Goal: Task Accomplishment & Management: Use online tool/utility

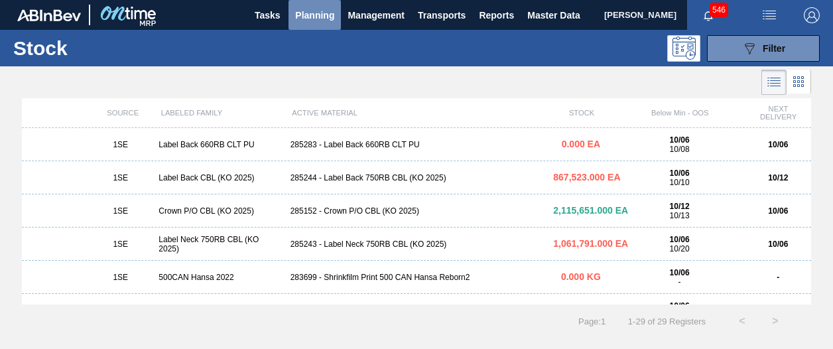
click at [320, 14] on span "Planning" at bounding box center [314, 15] width 39 height 16
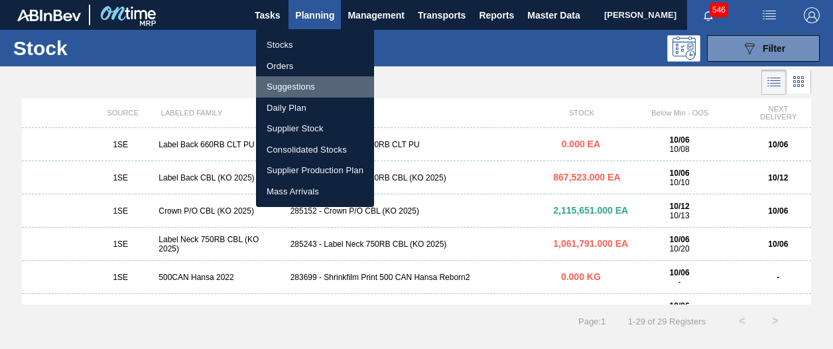
click at [290, 87] on li "Suggestions" at bounding box center [315, 86] width 118 height 21
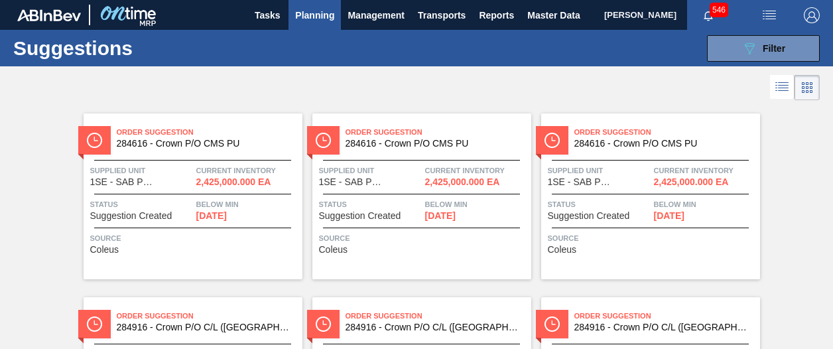
drag, startPoint x: 830, startPoint y: 170, endPoint x: 824, endPoint y: 157, distance: 14.2
click at [785, 50] on button "089F7B8B-B2A5-4AFE-B5C0-19BA573D28AC Filter" at bounding box center [763, 48] width 113 height 27
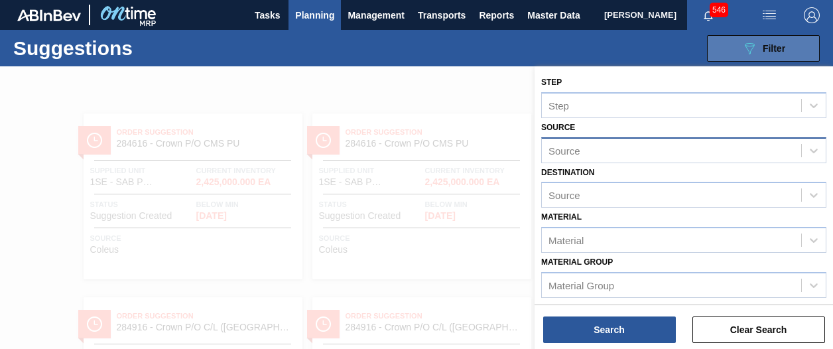
click at [792, 44] on button "089F7B8B-B2A5-4AFE-B5C0-19BA573D28AC Filter" at bounding box center [763, 48] width 113 height 27
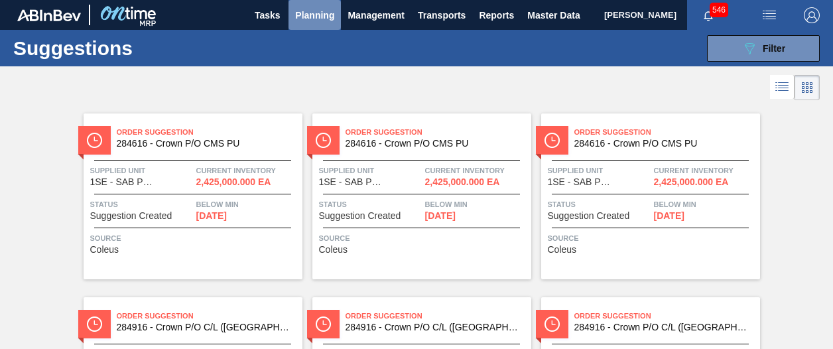
click at [300, 11] on span "Planning" at bounding box center [314, 15] width 39 height 16
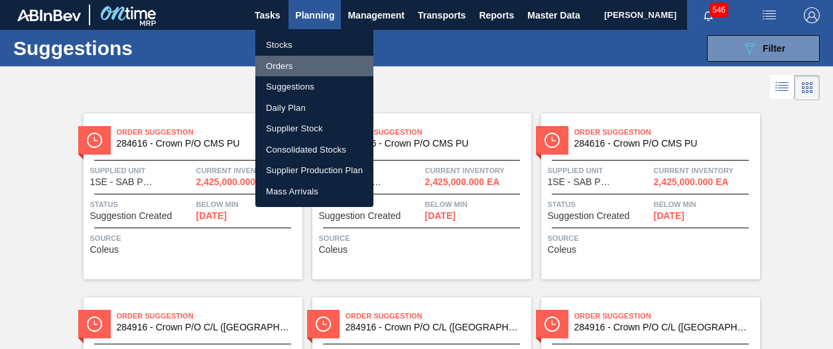
click at [284, 61] on li "Orders" at bounding box center [314, 66] width 118 height 21
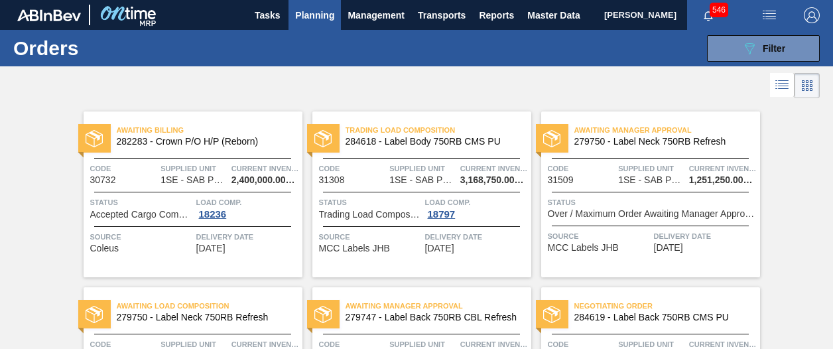
drag, startPoint x: 830, startPoint y: 74, endPoint x: 829, endPoint y: 88, distance: 14.6
click at [829, 88] on div at bounding box center [416, 86] width 833 height 32
click at [328, 2] on button "Planning" at bounding box center [314, 15] width 52 height 30
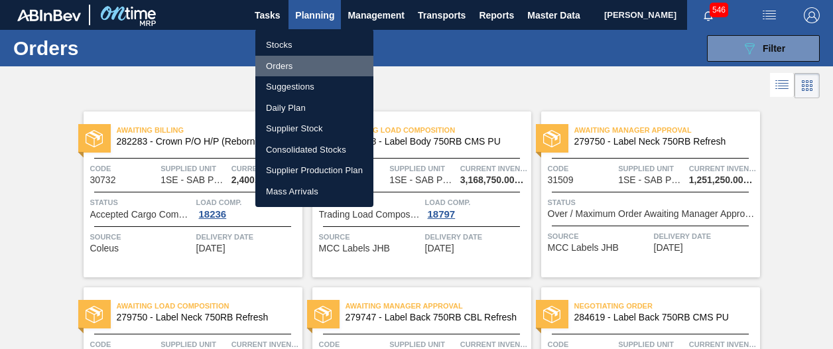
click at [294, 62] on li "Orders" at bounding box center [314, 66] width 118 height 21
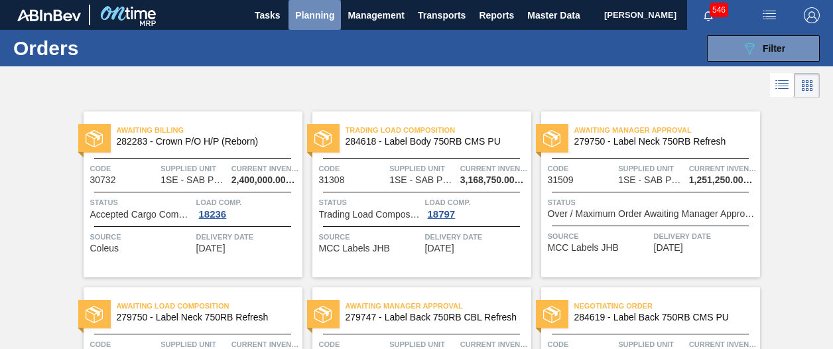
click at [302, 18] on span "Planning" at bounding box center [314, 15] width 39 height 16
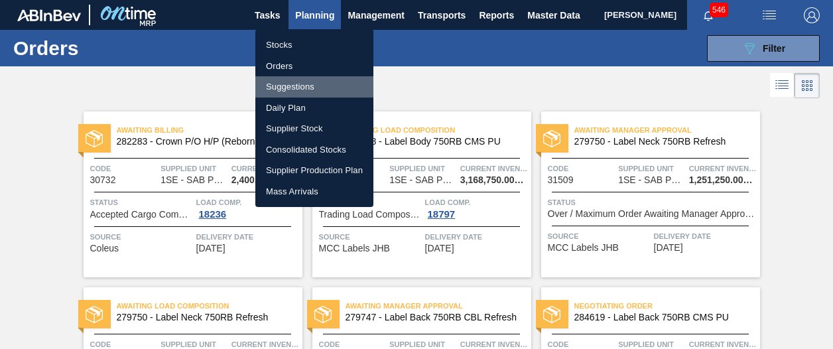
click at [303, 85] on li "Suggestions" at bounding box center [314, 86] width 118 height 21
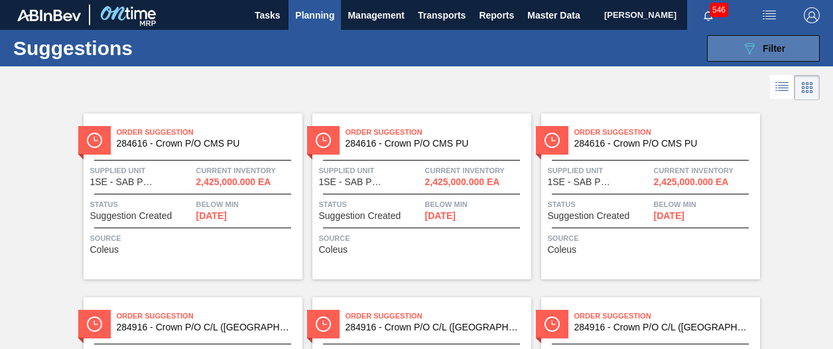
click at [754, 48] on icon "089F7B8B-B2A5-4AFE-B5C0-19BA573D28AC" at bounding box center [749, 48] width 16 height 16
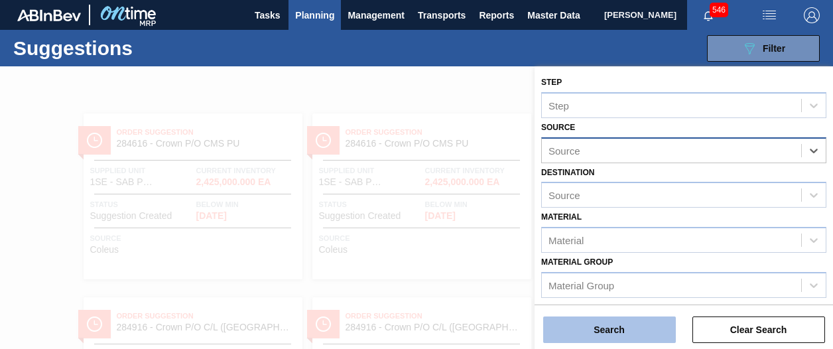
click at [662, 340] on button "Search" at bounding box center [609, 329] width 133 height 27
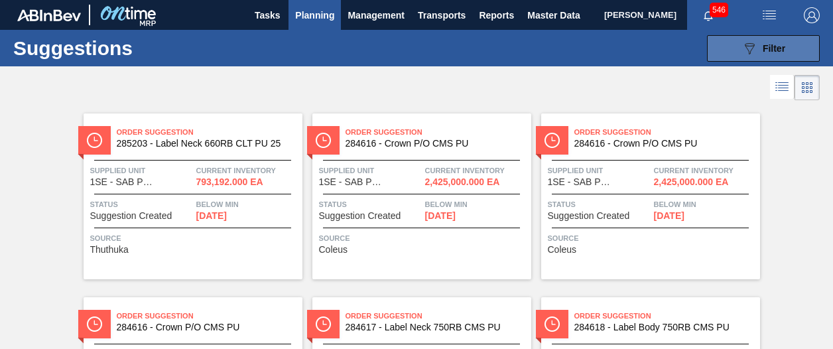
click at [774, 39] on button "089F7B8B-B2A5-4AFE-B5C0-19BA573D28AC Filter" at bounding box center [763, 48] width 113 height 27
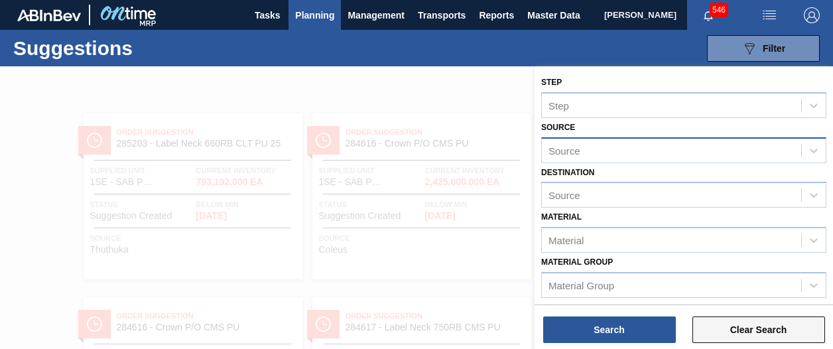
click at [745, 322] on button "Clear Search" at bounding box center [758, 329] width 133 height 27
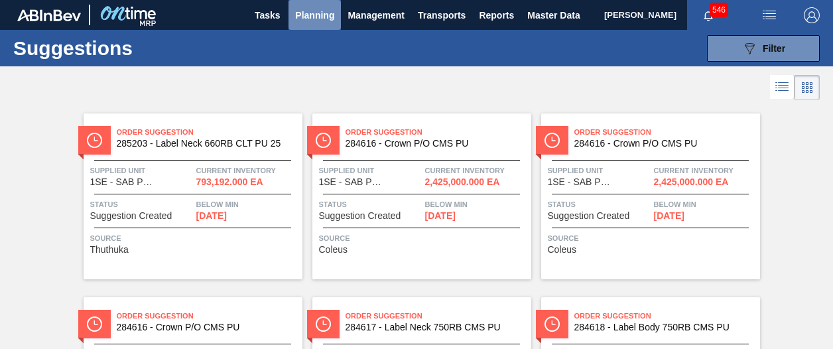
click at [313, 16] on span "Planning" at bounding box center [314, 15] width 39 height 16
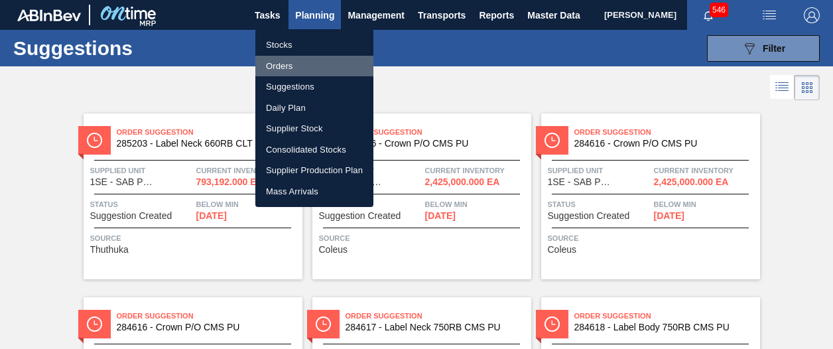
click at [283, 67] on li "Orders" at bounding box center [314, 66] width 118 height 21
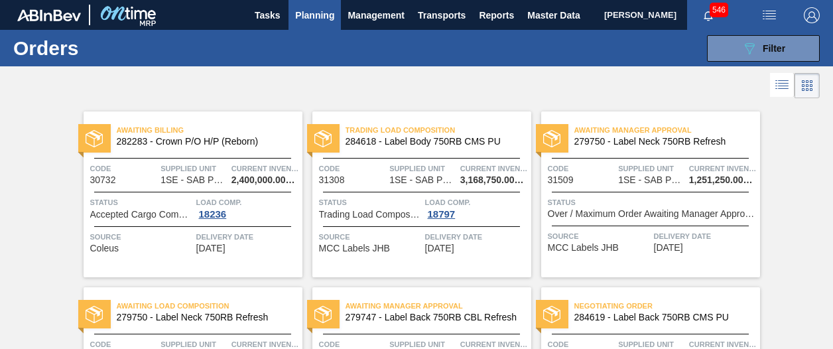
click at [313, 11] on span "Planning" at bounding box center [314, 15] width 39 height 16
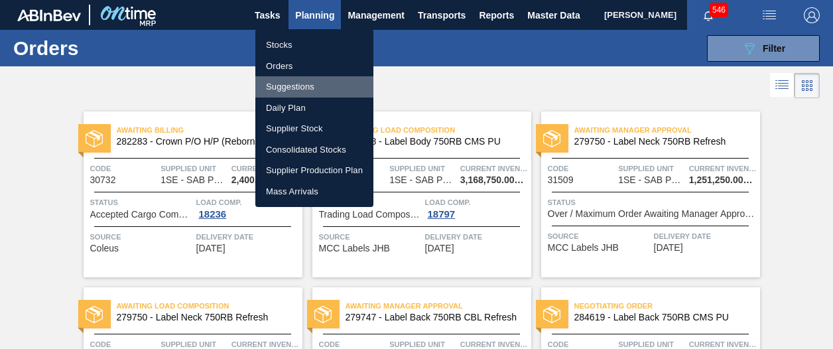
click at [277, 86] on li "Suggestions" at bounding box center [314, 86] width 118 height 21
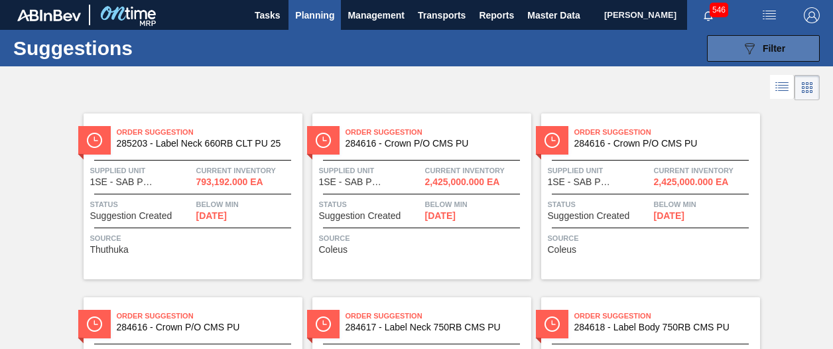
click at [745, 40] on icon "089F7B8B-B2A5-4AFE-B5C0-19BA573D28AC" at bounding box center [749, 48] width 16 height 16
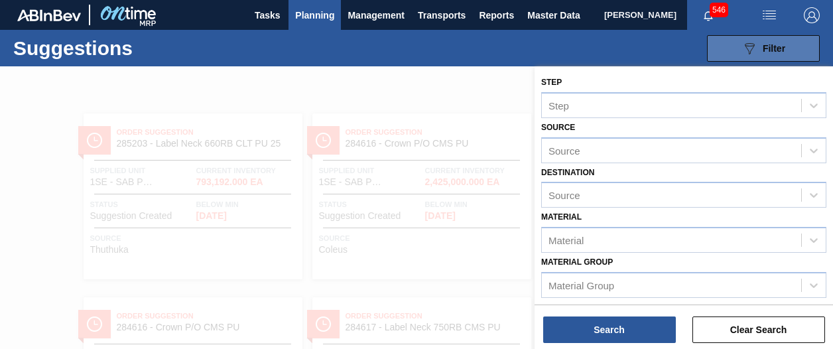
click at [745, 40] on icon "089F7B8B-B2A5-4AFE-B5C0-19BA573D28AC" at bounding box center [749, 48] width 16 height 16
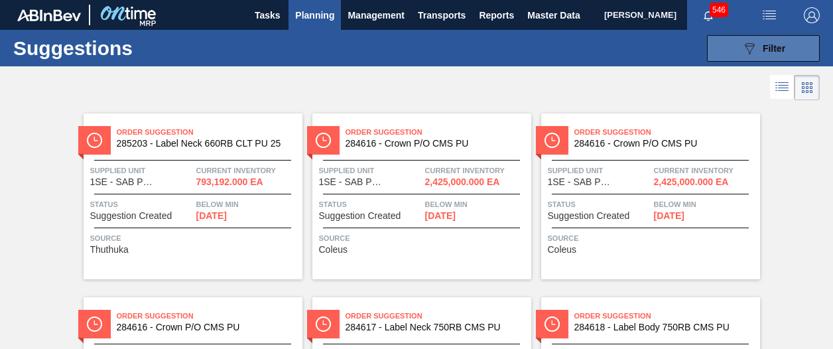
click at [745, 40] on icon "089F7B8B-B2A5-4AFE-B5C0-19BA573D28AC" at bounding box center [749, 48] width 16 height 16
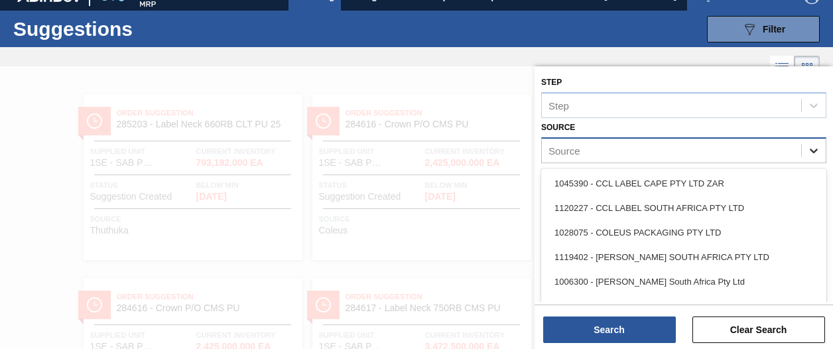
click at [807, 151] on icon at bounding box center [813, 150] width 13 height 13
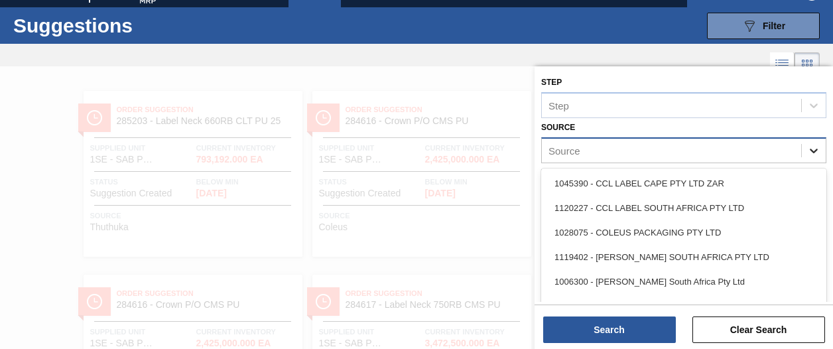
scroll to position [23, 0]
type input "thu"
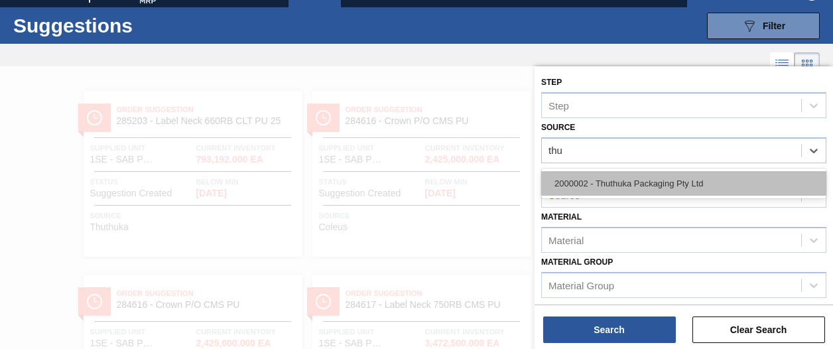
click at [768, 185] on div "2000002 - Thuthuka Packaging Pty Ltd" at bounding box center [683, 183] width 285 height 25
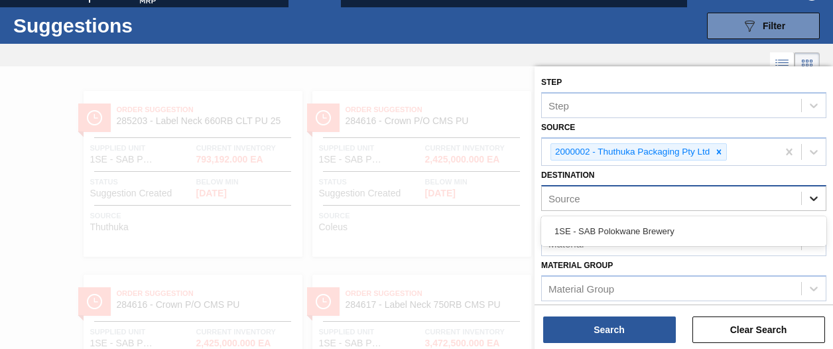
click at [810, 192] on icon at bounding box center [813, 198] width 13 height 13
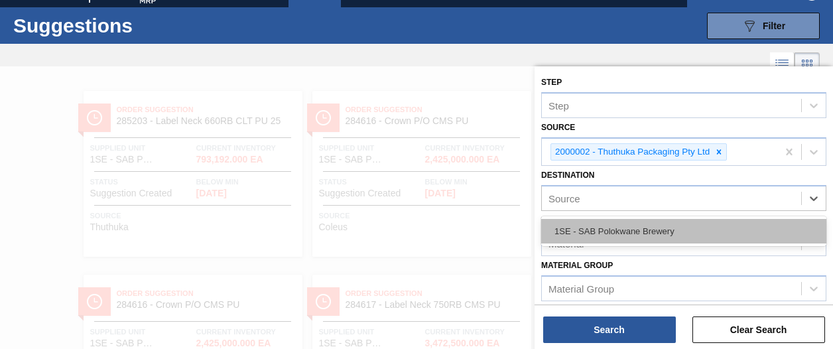
click at [749, 233] on div "1SE - SAB Polokwane Brewery" at bounding box center [683, 231] width 285 height 25
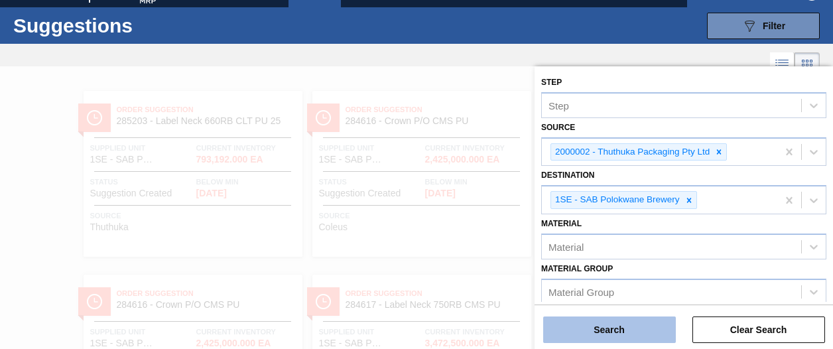
click at [634, 328] on button "Search" at bounding box center [609, 329] width 133 height 27
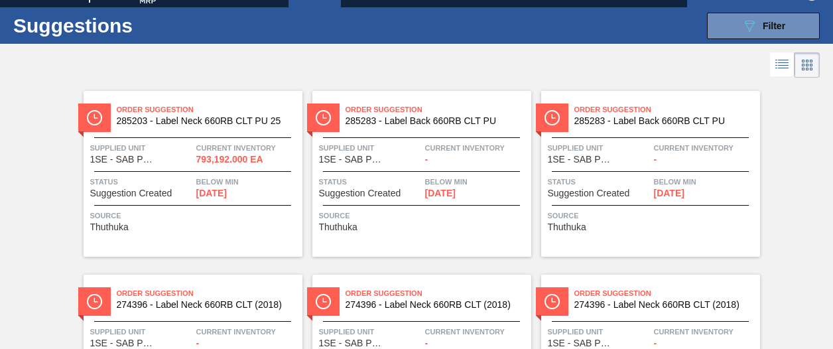
click at [233, 233] on div "Order Suggestion 285203 - Label Neck 660RB CLT PU 25 Supplied Unit 1SE - SAB Po…" at bounding box center [193, 174] width 219 height 166
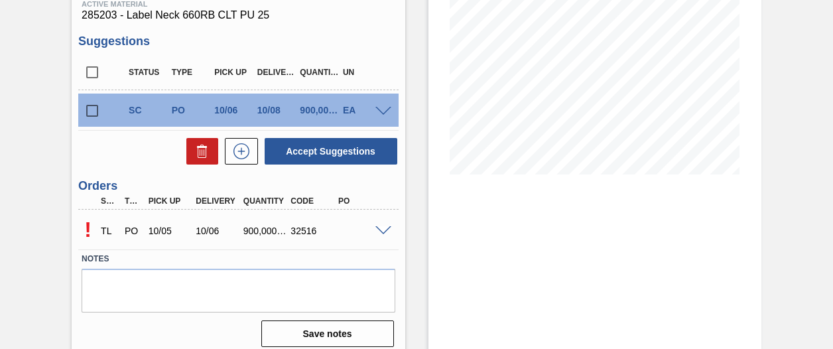
scroll to position [215, 0]
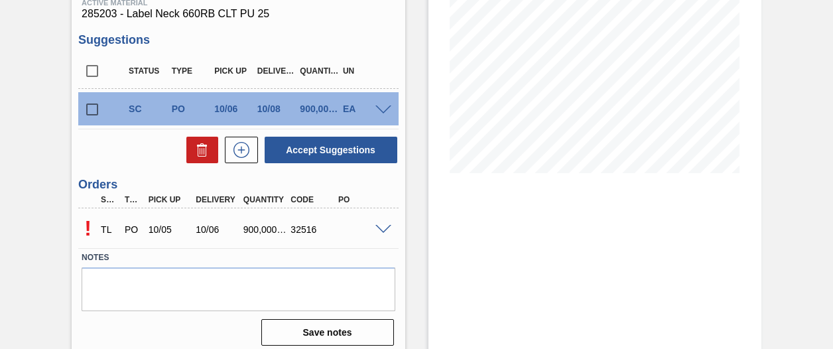
click at [377, 227] on span at bounding box center [383, 230] width 16 height 10
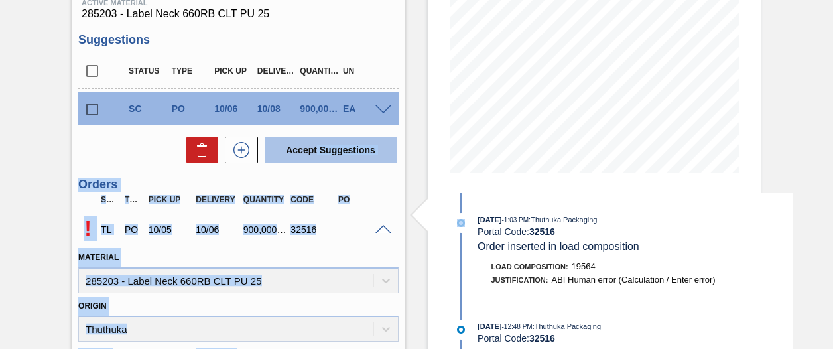
drag, startPoint x: 420, startPoint y: 174, endPoint x: 316, endPoint y: 156, distance: 105.8
click at [316, 156] on div "Trading Load Composition 1SE - Label Neck 660RB CLT PU 25 Unit SAB Polokwane Br…" at bounding box center [416, 265] width 833 height 828
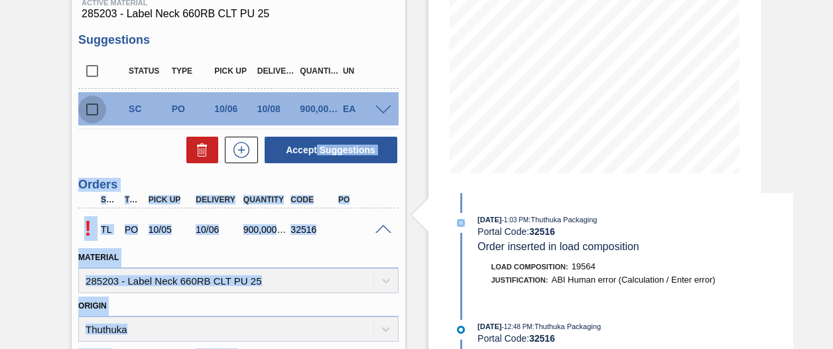
click at [93, 112] on input "checkbox" at bounding box center [92, 109] width 28 height 28
click at [401, 192] on div "Unit SAB Polokwane Brewery MIN S.P. 1,000,000.000 EA MAX S.P. 1,500,000.000 EA …" at bounding box center [238, 283] width 333 height 777
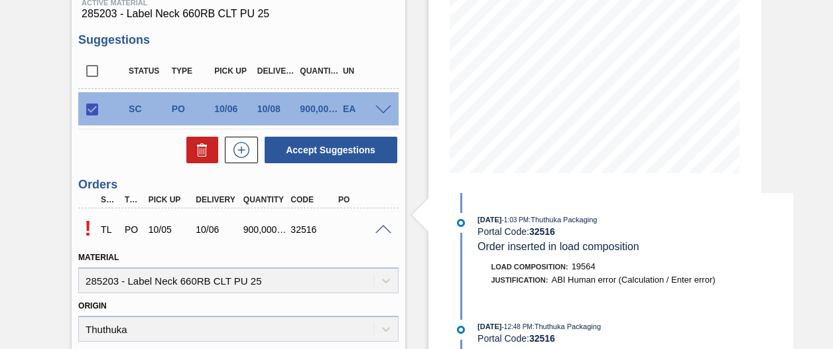
click at [387, 102] on div "SC PO 10/06 10/08 900,000.000 EA" at bounding box center [238, 108] width 320 height 33
drag, startPoint x: 387, startPoint y: 102, endPoint x: 375, endPoint y: 111, distance: 14.2
click at [375, 111] on span at bounding box center [383, 110] width 16 height 10
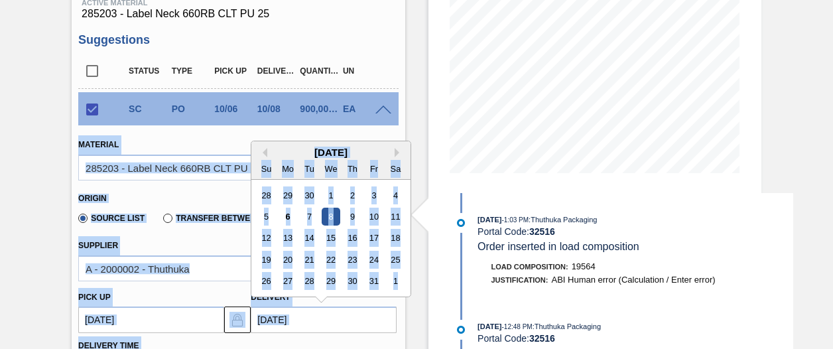
click at [281, 318] on input "[DATE]" at bounding box center [324, 319] width 146 height 27
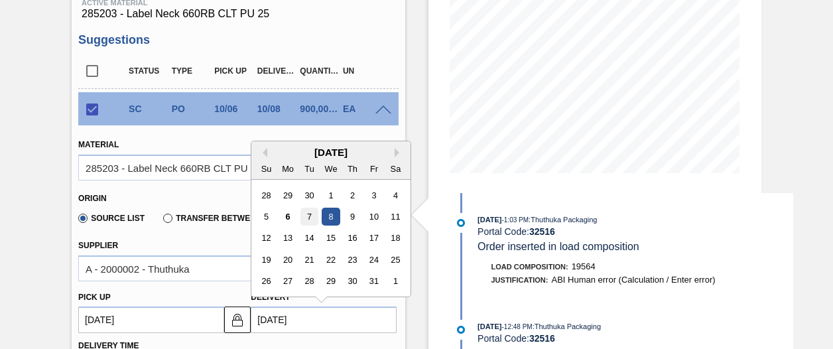
click at [308, 216] on div "7" at bounding box center [309, 217] width 18 height 18
checkbox input "false"
type up3260419694 "[DATE]"
type input "[DATE]"
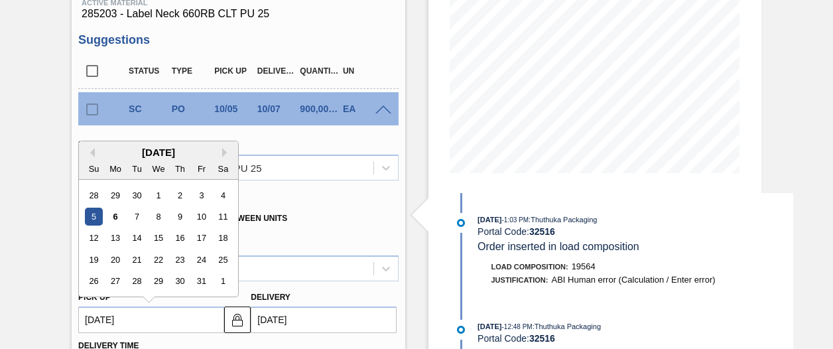
click at [107, 320] on up3260419694 "[DATE]" at bounding box center [151, 319] width 146 height 27
click at [115, 219] on div "6" at bounding box center [116, 217] width 18 height 18
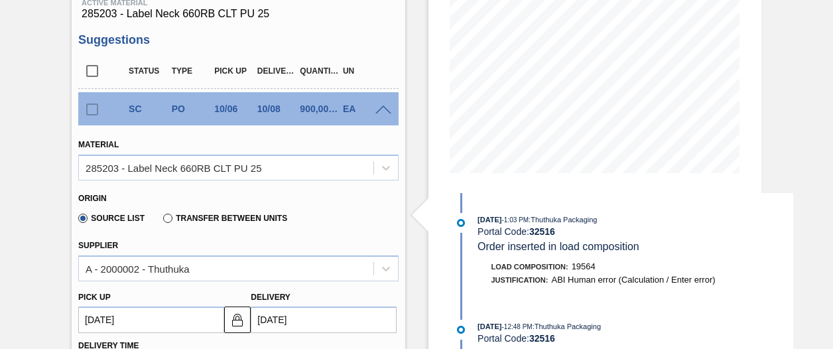
type up3260419694 "[DATE]"
type input "[DATE]"
drag, startPoint x: 829, startPoint y: 123, endPoint x: 832, endPoint y: 152, distance: 29.4
click at [832, 0] on html "Tasks Planning Management Transports Reports Master Data Shimi Mahole 546 Mark …" at bounding box center [416, 0] width 833 height 0
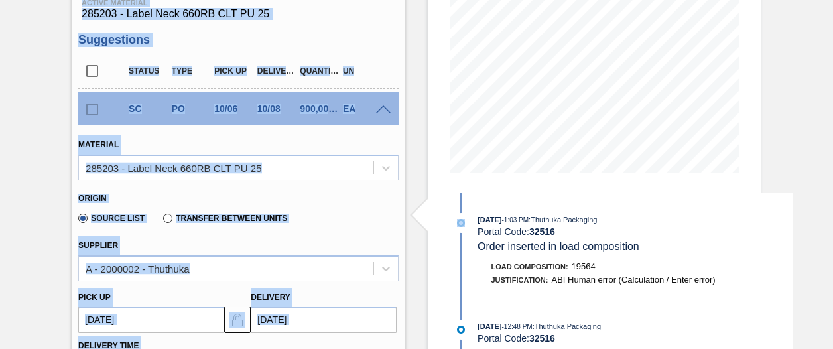
drag, startPoint x: 832, startPoint y: 152, endPoint x: 806, endPoint y: 166, distance: 30.0
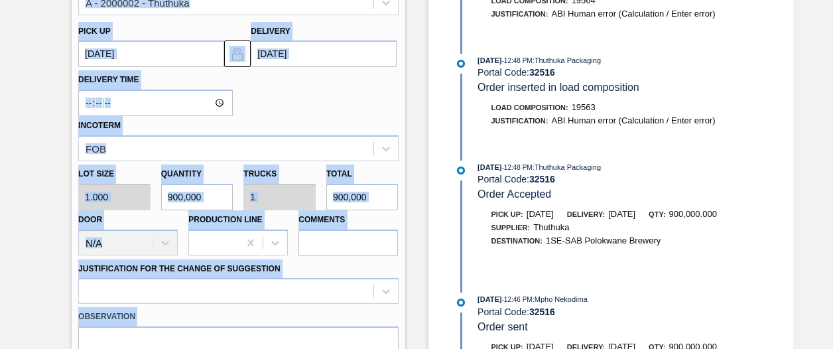
scroll to position [484, 0]
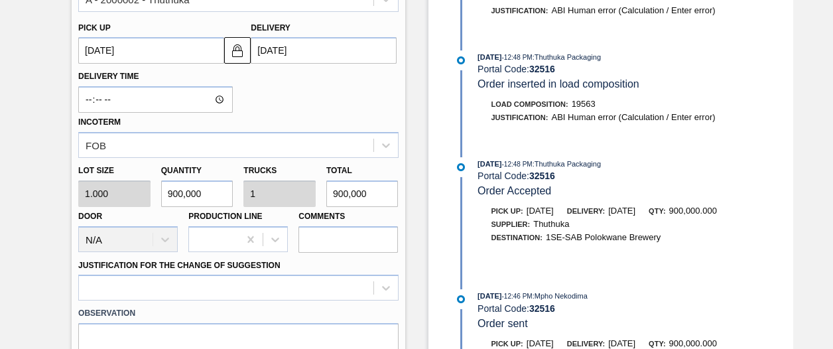
click at [830, 196] on div "Trading Load Composition 1SE - Label Neck 660RB CLT PU 25 Unit SAB Polokwane Br…" at bounding box center [416, 267] width 833 height 1371
click at [109, 53] on up3260419694 "[DATE]" at bounding box center [151, 50] width 146 height 27
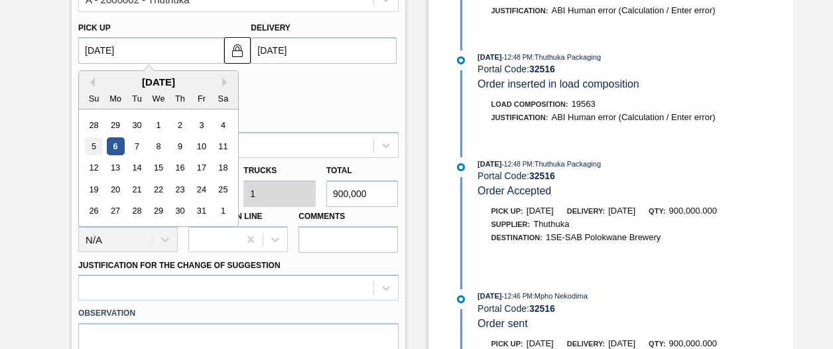
click at [96, 147] on div "5" at bounding box center [94, 146] width 18 height 18
type up3260419694 "[DATE]"
type input "[DATE]"
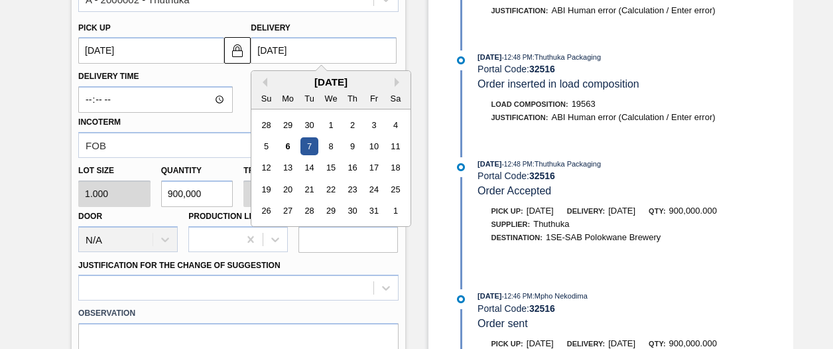
click at [280, 48] on input "[DATE]" at bounding box center [324, 50] width 146 height 27
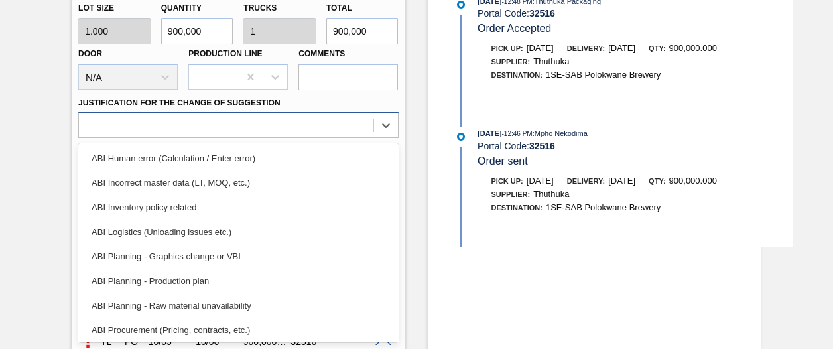
click at [308, 138] on div "option ABI Planning - Production plan focused, 6 of 18. 18 results available. U…" at bounding box center [238, 125] width 320 height 26
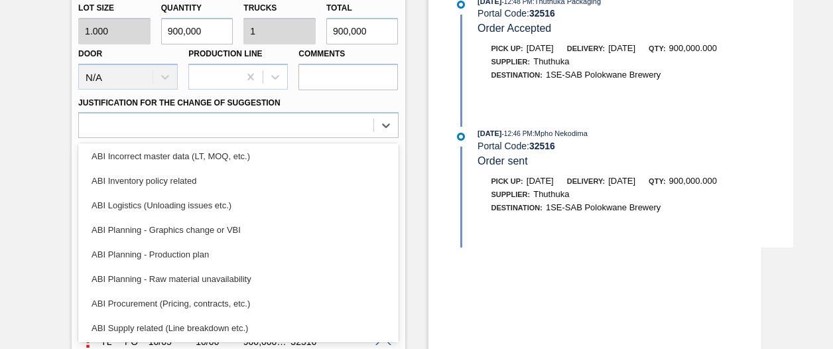
scroll to position [0, 0]
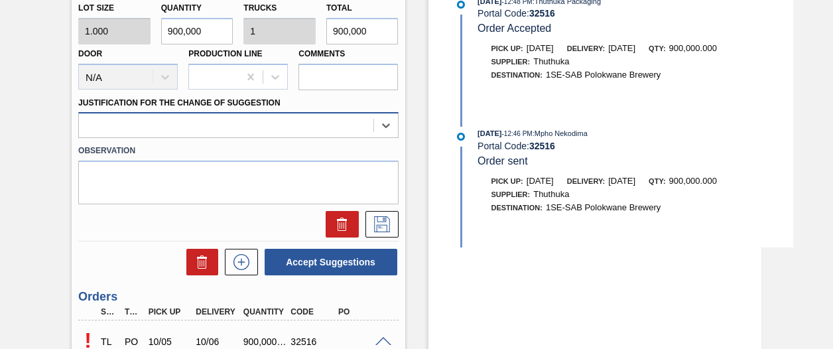
click at [311, 127] on div at bounding box center [226, 125] width 294 height 19
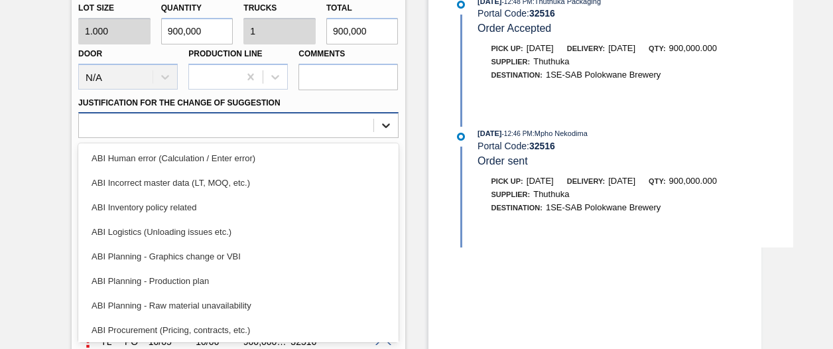
click at [382, 129] on icon at bounding box center [385, 125] width 13 height 13
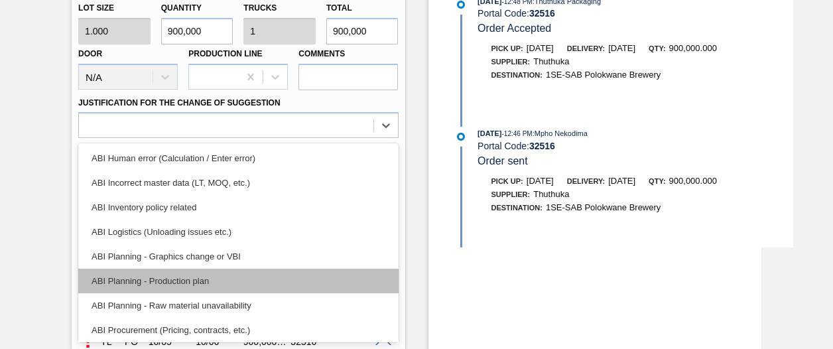
click at [253, 282] on div "ABI Planning - Production plan" at bounding box center [238, 281] width 320 height 25
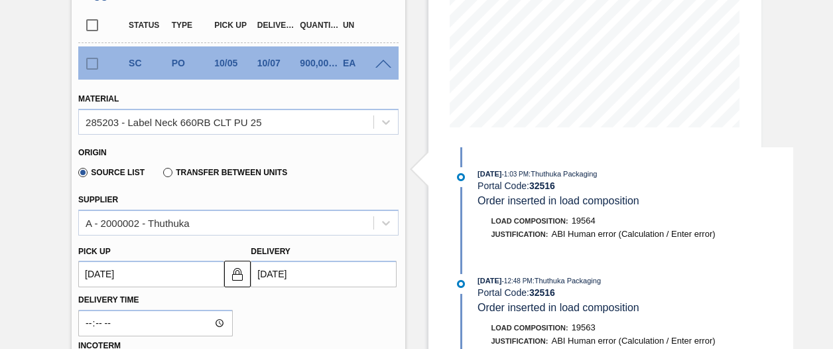
scroll to position [271, 0]
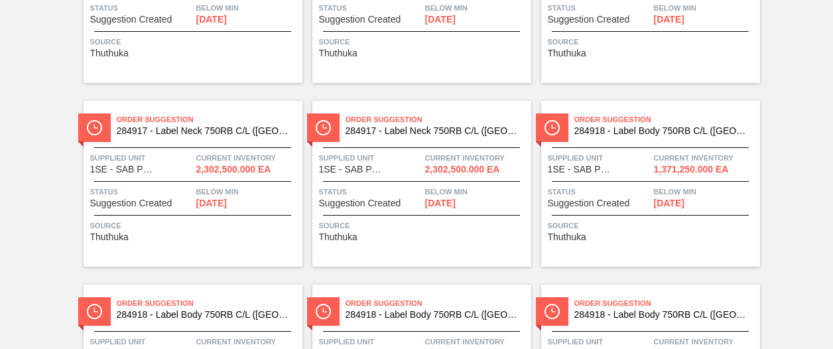
scroll to position [386, 0]
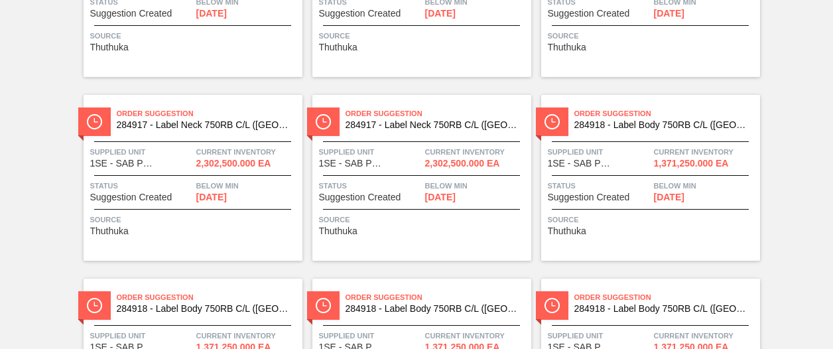
click at [204, 229] on div "Source Thuthuka" at bounding box center [194, 224] width 209 height 23
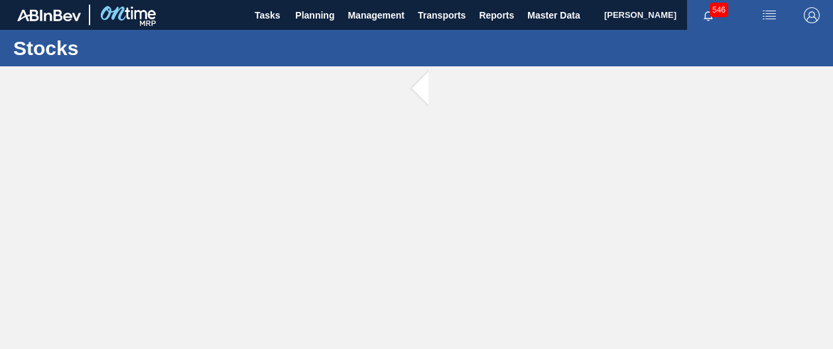
click at [204, 229] on main "Tasks Planning Management Transports Reports Master Data [PERSON_NAME] 546 Mark…" at bounding box center [416, 174] width 833 height 349
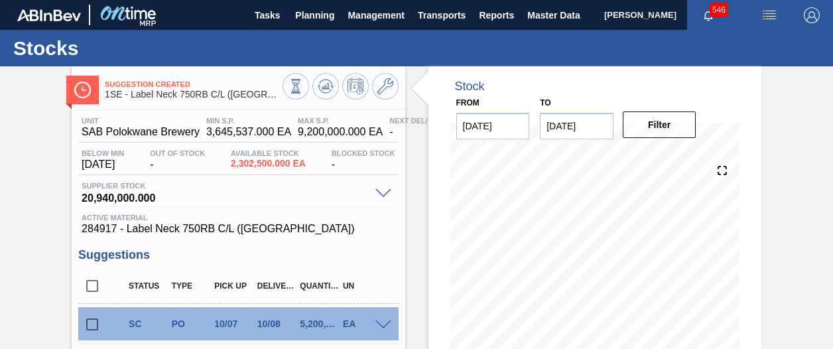
click at [777, 160] on div "Suggestion Created 1SE - Label Neck 750RB C/L ([GEOGRAPHIC_DATA]) Unit SAB Polo…" at bounding box center [416, 327] width 833 height 522
drag, startPoint x: 830, startPoint y: 172, endPoint x: 832, endPoint y: 194, distance: 22.6
click at [832, 194] on main "Tasks Planning Management Transports Reports Master Data Shimi Mahole 546 Mark …" at bounding box center [416, 174] width 833 height 349
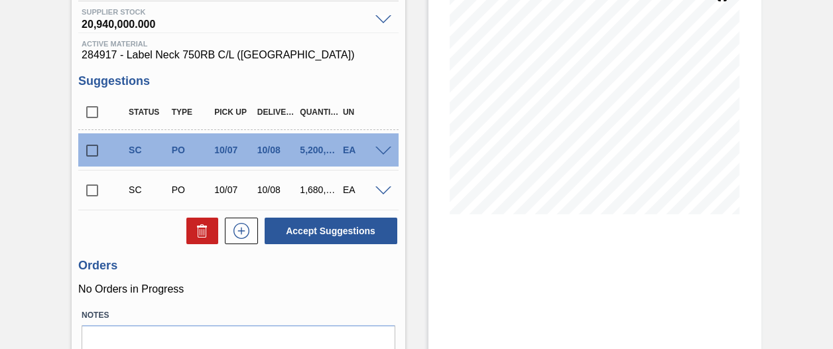
scroll to position [180, 0]
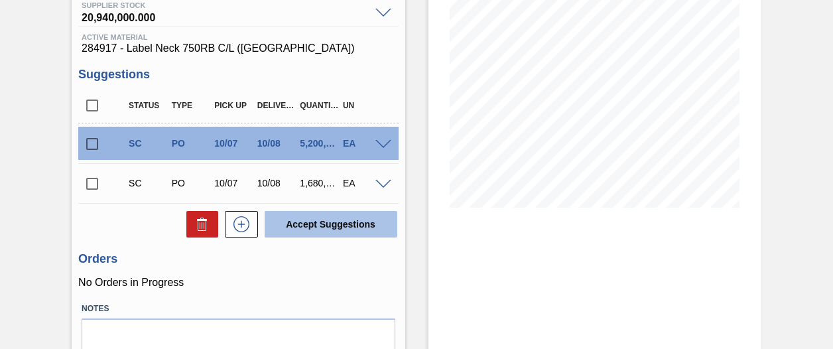
click at [279, 234] on button "Accept Suggestions" at bounding box center [331, 224] width 133 height 27
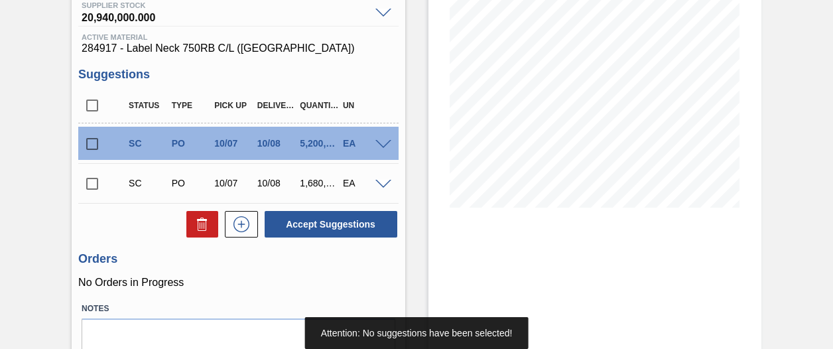
click at [383, 143] on span at bounding box center [383, 145] width 16 height 10
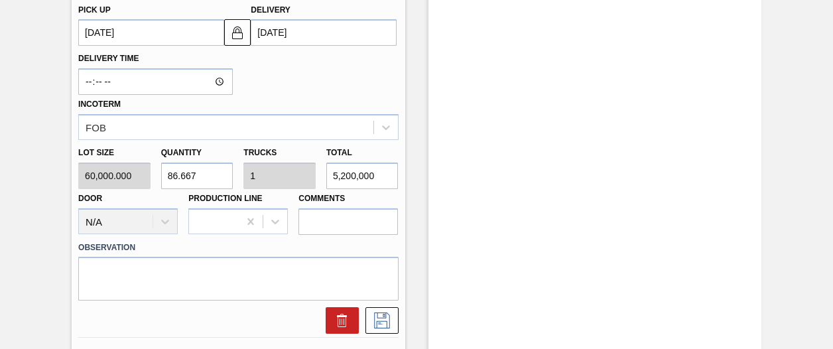
scroll to position [507, 0]
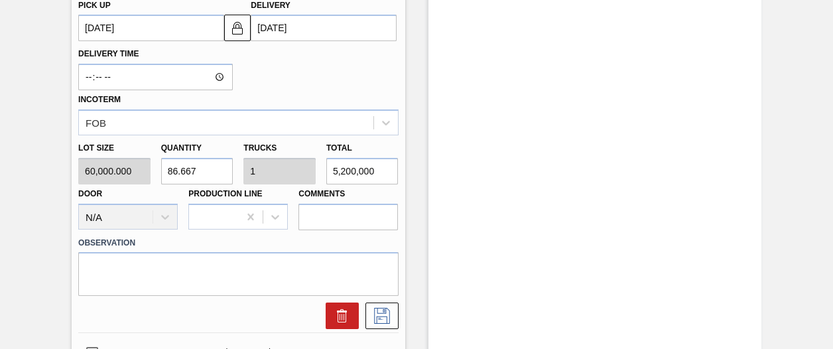
click at [212, 171] on input "86.667" at bounding box center [197, 171] width 72 height 27
type input "86.66"
type input "5,199,600"
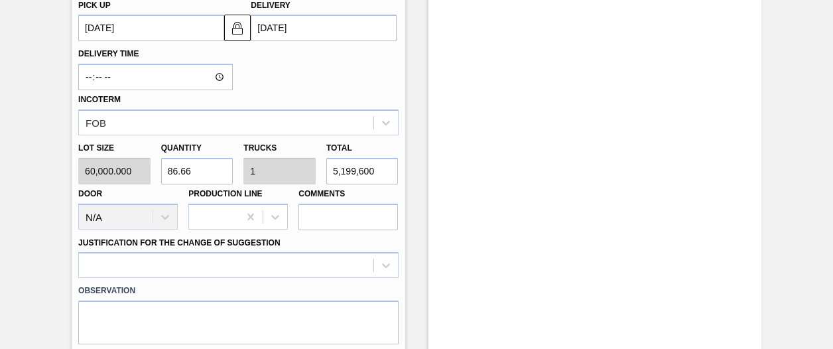
type input "86.6"
type input "0.999"
type input "5,196,000"
type input "86."
type input "0.992"
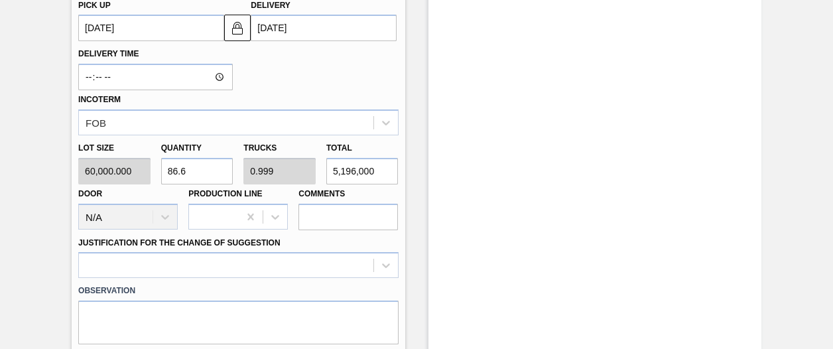
type input "5,160,000"
type input "8"
type input "0.092"
type input "480,000"
type input "0"
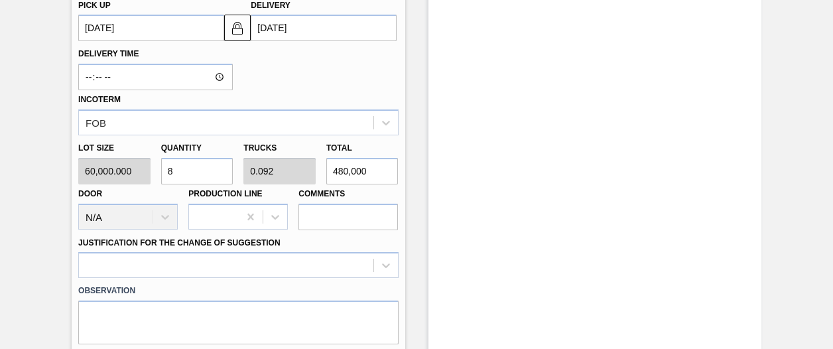
type input "0"
type input "1"
type input "0.012"
type input "60,000"
type input "1.8"
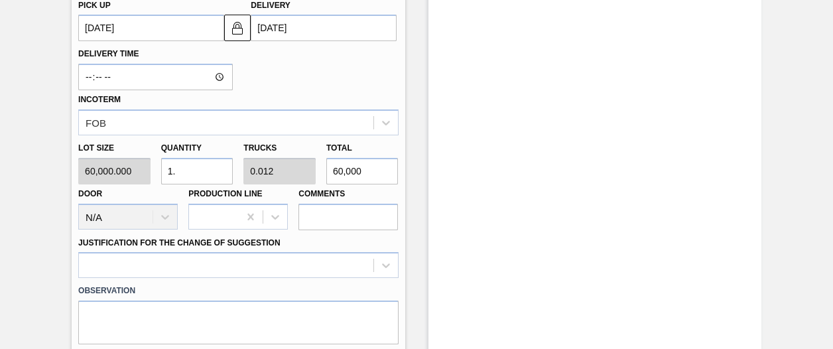
type input "0.021"
type input "108,000"
type input "1."
type input "0.012"
type input "60,000"
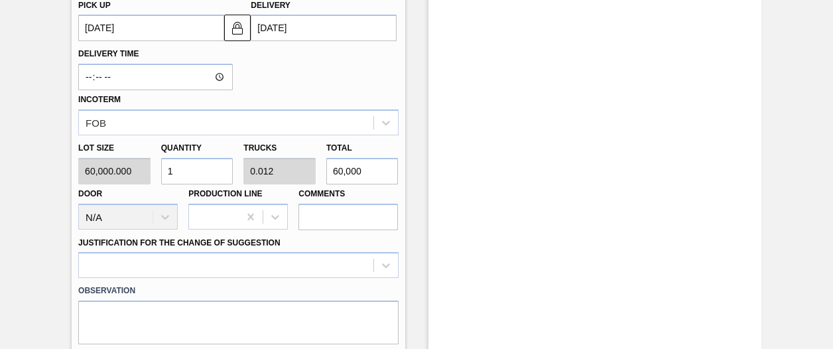
type input "18"
type input "0.208"
type input "1,080,000"
type input "180"
type input "2.077"
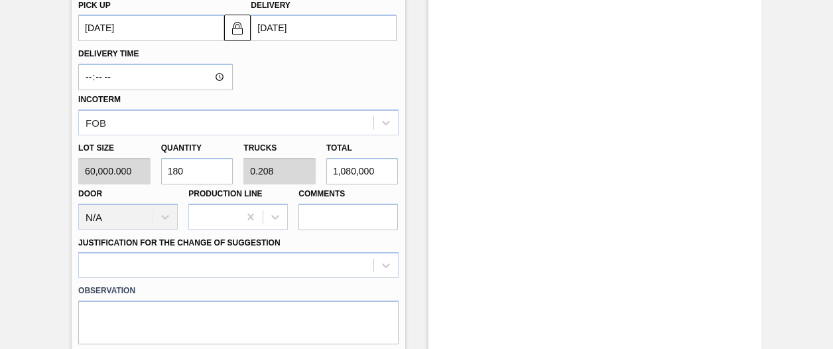
type input "10,800,000"
type input "1,800"
type input "20.769"
type input "108,000,000"
type input "18,000"
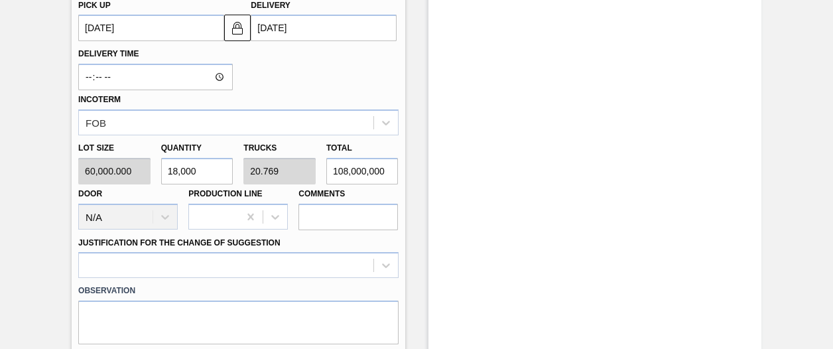
type input "207.692"
type input "1,080,000,000"
type input "180,000"
type input "2,076.923"
type input "10,800,000,000"
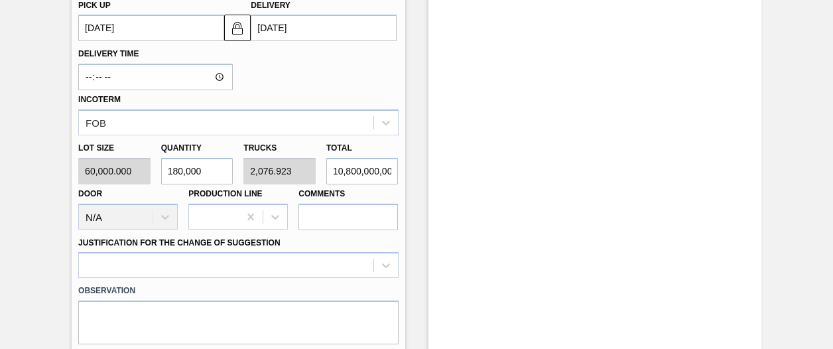
type input "1,800,000"
type input "20,769.231"
type input "108,000,000,000"
type input "18,000,000"
type input "207,692.308"
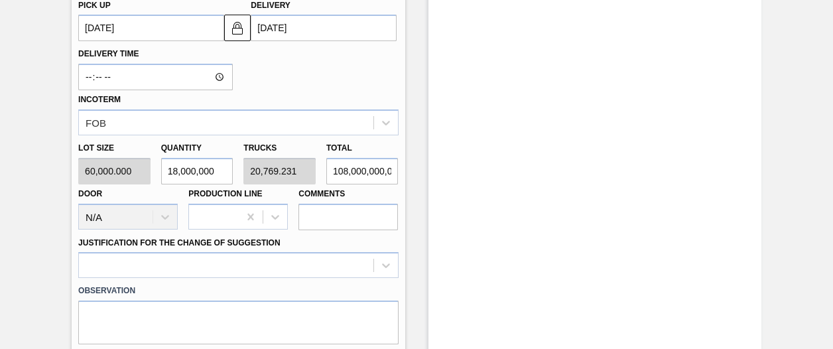
type input "1,080,000,000,000"
type input "1,800,000"
type input "20,769.231"
type input "108,000,000,000"
type input "1,800,000"
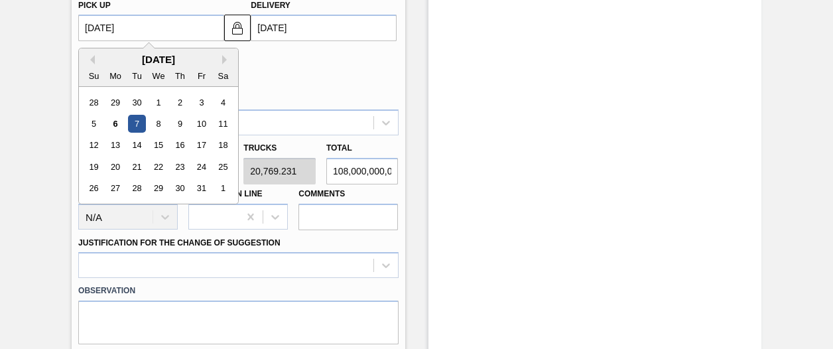
click at [182, 32] on up3260412901 "[DATE]" at bounding box center [151, 28] width 146 height 27
click at [95, 124] on div "5" at bounding box center [94, 124] width 18 height 18
type up3260412901 "[DATE]"
type input "[DATE]"
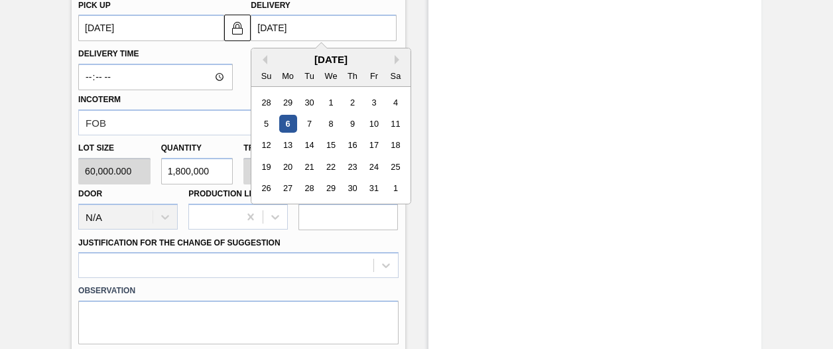
click at [295, 32] on input "[DATE]" at bounding box center [324, 28] width 146 height 27
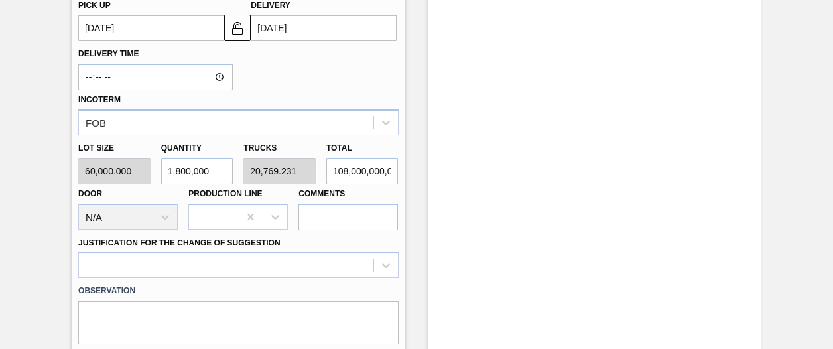
click at [221, 100] on div "Incoterm FOB" at bounding box center [238, 112] width 320 height 45
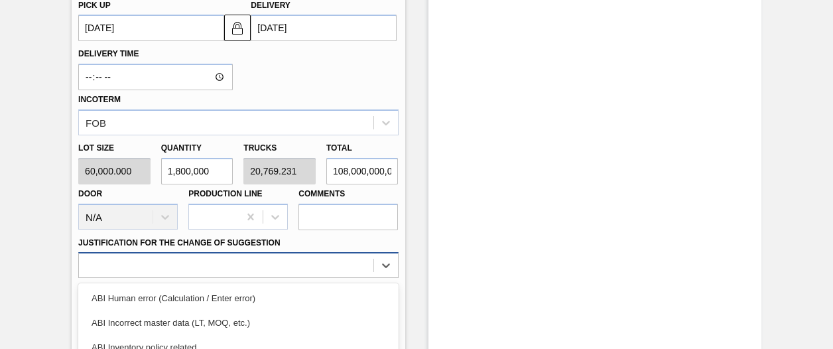
scroll to position [647, 0]
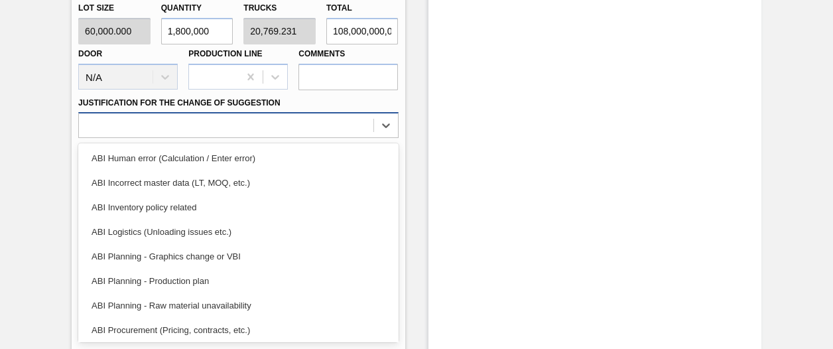
click at [294, 138] on div "option ABI Planning - Graphics change or VBI focused, 5 of 18. 18 results avail…" at bounding box center [238, 125] width 320 height 26
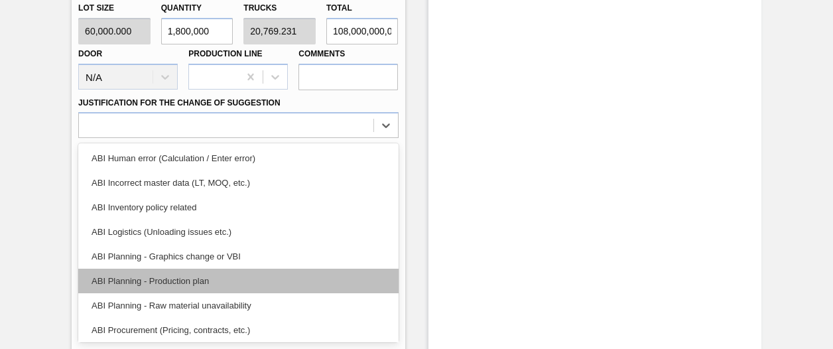
click at [235, 284] on div "ABI Planning - Production plan" at bounding box center [238, 281] width 320 height 25
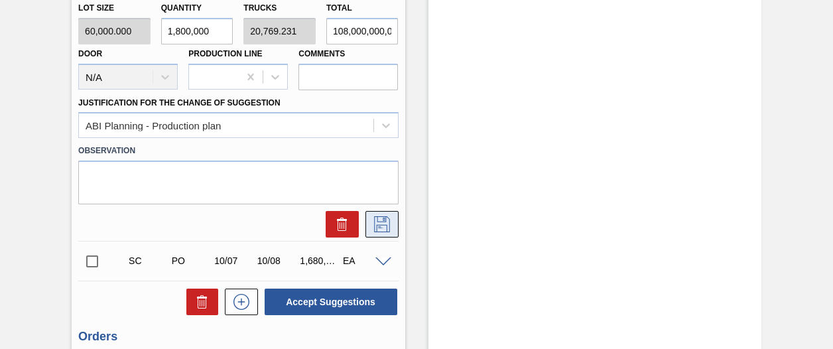
click at [383, 229] on icon at bounding box center [381, 224] width 21 height 16
drag, startPoint x: 820, startPoint y: 307, endPoint x: 832, endPoint y: 290, distance: 20.4
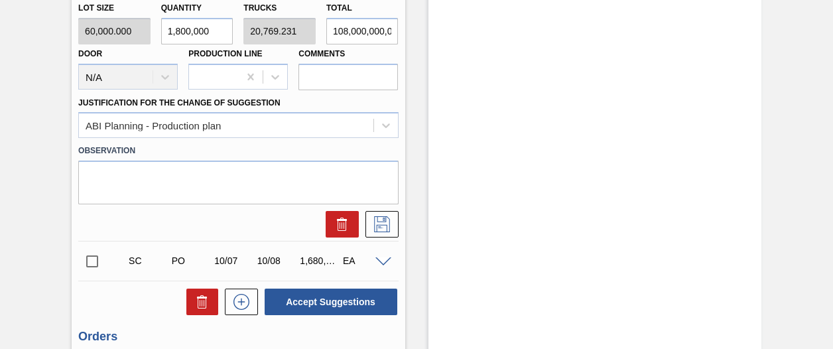
click at [832, 290] on main "Tasks Planning Management Transports Reports Master Data Shimi Mahole 546 Mark …" at bounding box center [416, 174] width 833 height 349
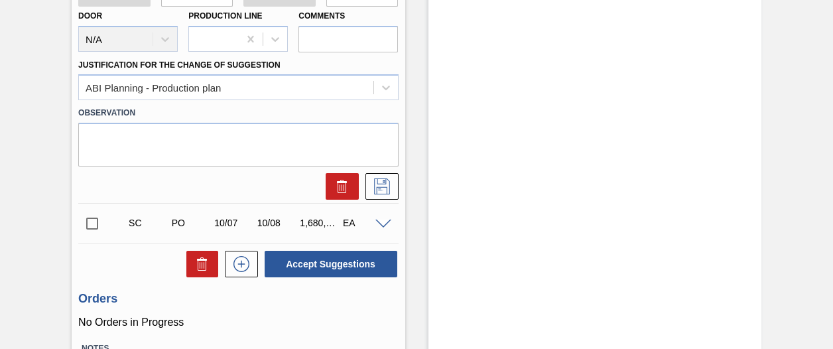
scroll to position [679, 0]
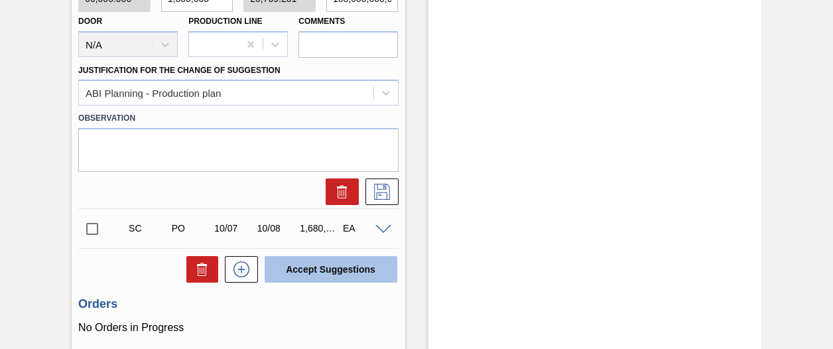
click at [355, 274] on button "Accept Suggestions" at bounding box center [331, 269] width 133 height 27
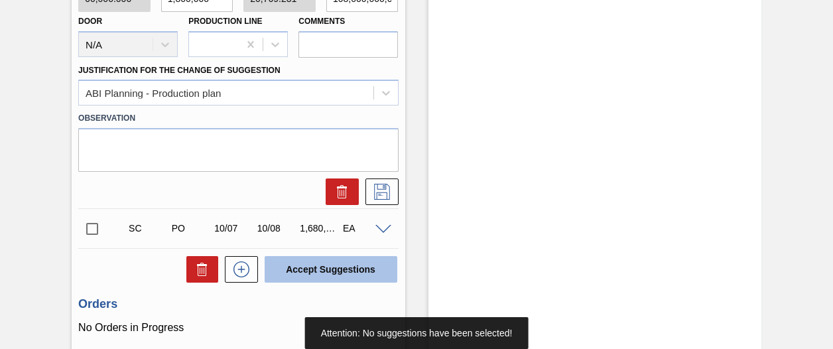
click at [355, 274] on button "Accept Suggestions" at bounding box center [331, 269] width 133 height 27
click at [377, 275] on button "Accept Suggestions" at bounding box center [331, 269] width 133 height 27
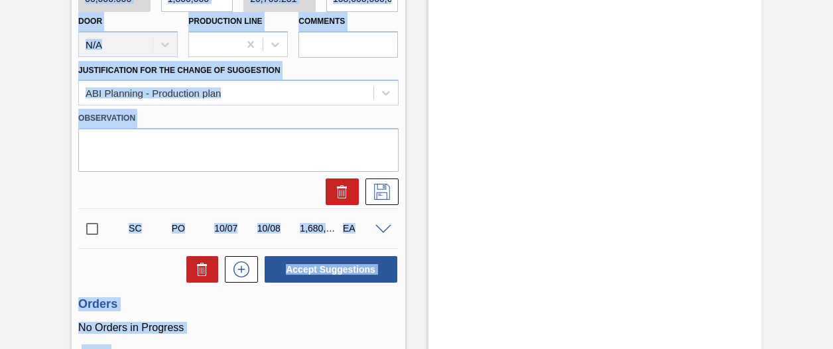
drag, startPoint x: 830, startPoint y: 222, endPoint x: 833, endPoint y: 211, distance: 11.6
click at [832, 0] on html "Tasks Planning Management Transports Reports Master Data Shimi Mahole 546 Mark …" at bounding box center [416, 0] width 833 height 0
drag, startPoint x: 833, startPoint y: 211, endPoint x: 755, endPoint y: 221, distance: 78.9
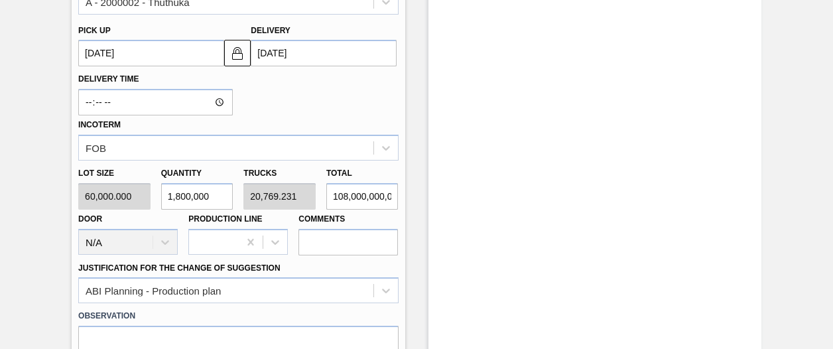
scroll to position [475, 0]
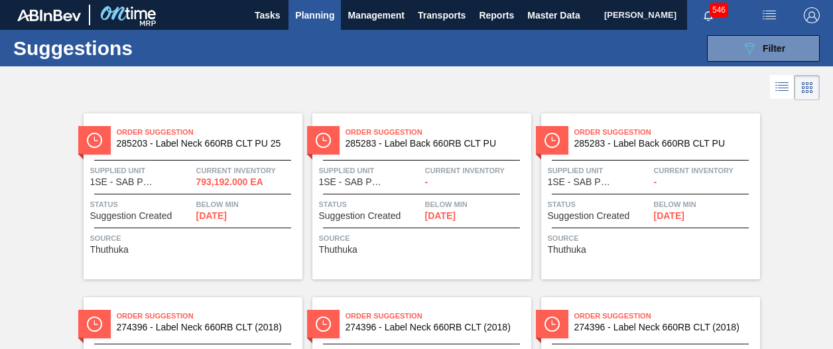
drag, startPoint x: 645, startPoint y: 219, endPoint x: 605, endPoint y: 99, distance: 126.5
click at [645, 219] on div "Status Suggestion Created" at bounding box center [599, 209] width 103 height 23
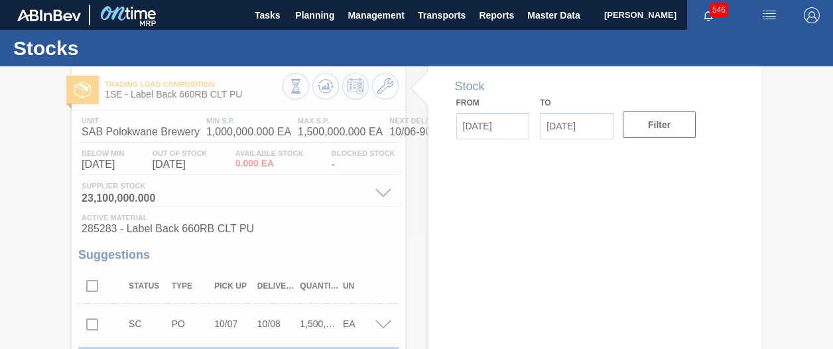
type input "[DATE]"
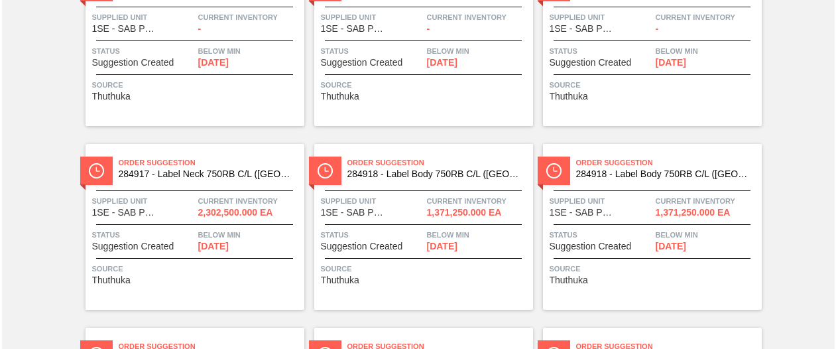
scroll to position [342, 0]
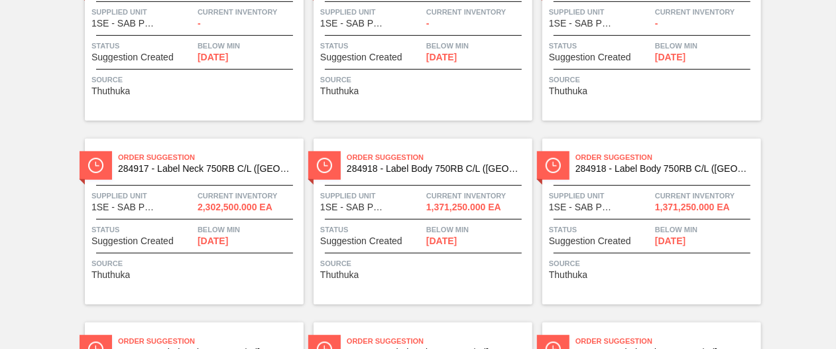
click at [264, 243] on div "Below Min [DATE]" at bounding box center [249, 234] width 103 height 23
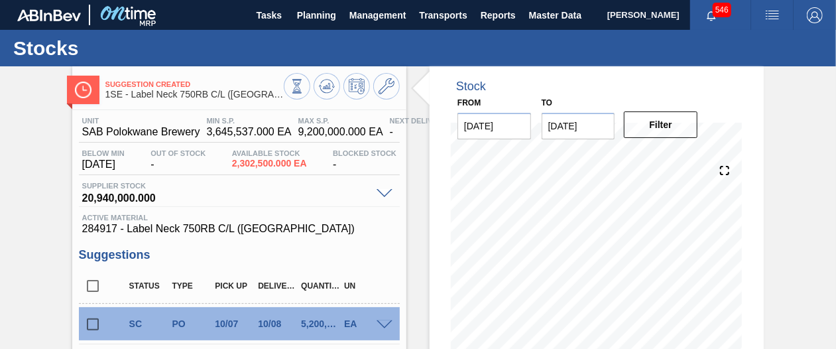
drag, startPoint x: 833, startPoint y: 202, endPoint x: 834, endPoint y: 221, distance: 18.6
click at [832, 221] on div "Suggestion Created 1SE - Label Neck 750RB C/L ([GEOGRAPHIC_DATA]) Unit SAB Polo…" at bounding box center [418, 318] width 836 height 504
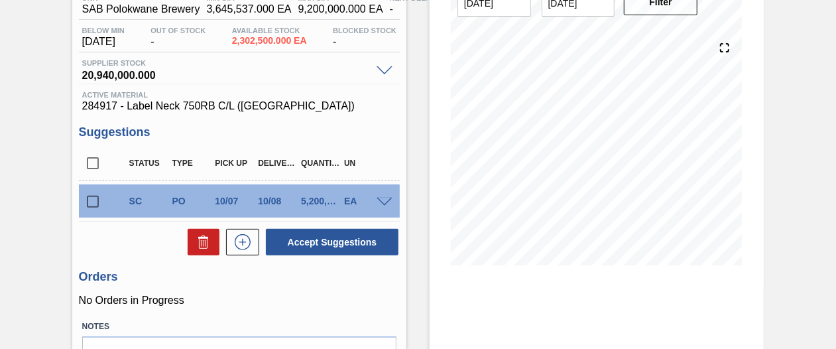
scroll to position [125, 0]
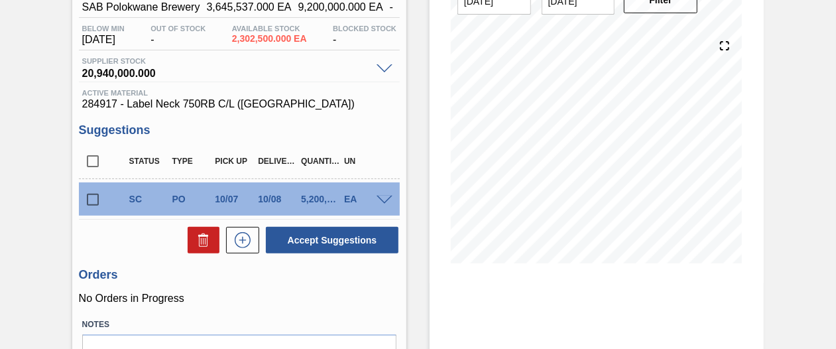
click at [385, 196] on div at bounding box center [386, 199] width 27 height 10
click at [385, 197] on span at bounding box center [385, 201] width 16 height 10
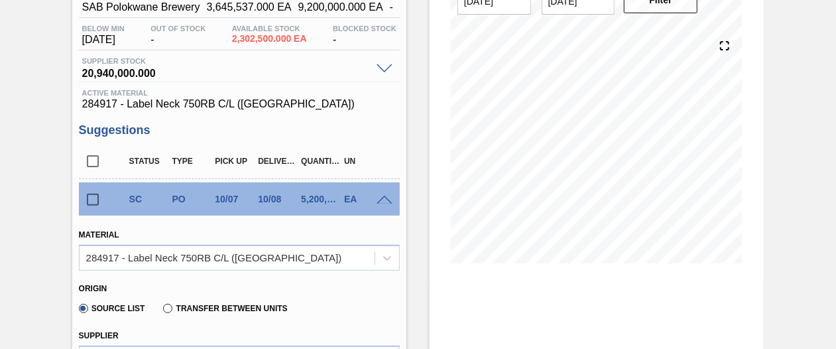
scroll to position [430, 0]
